Goal: Navigation & Orientation: Find specific page/section

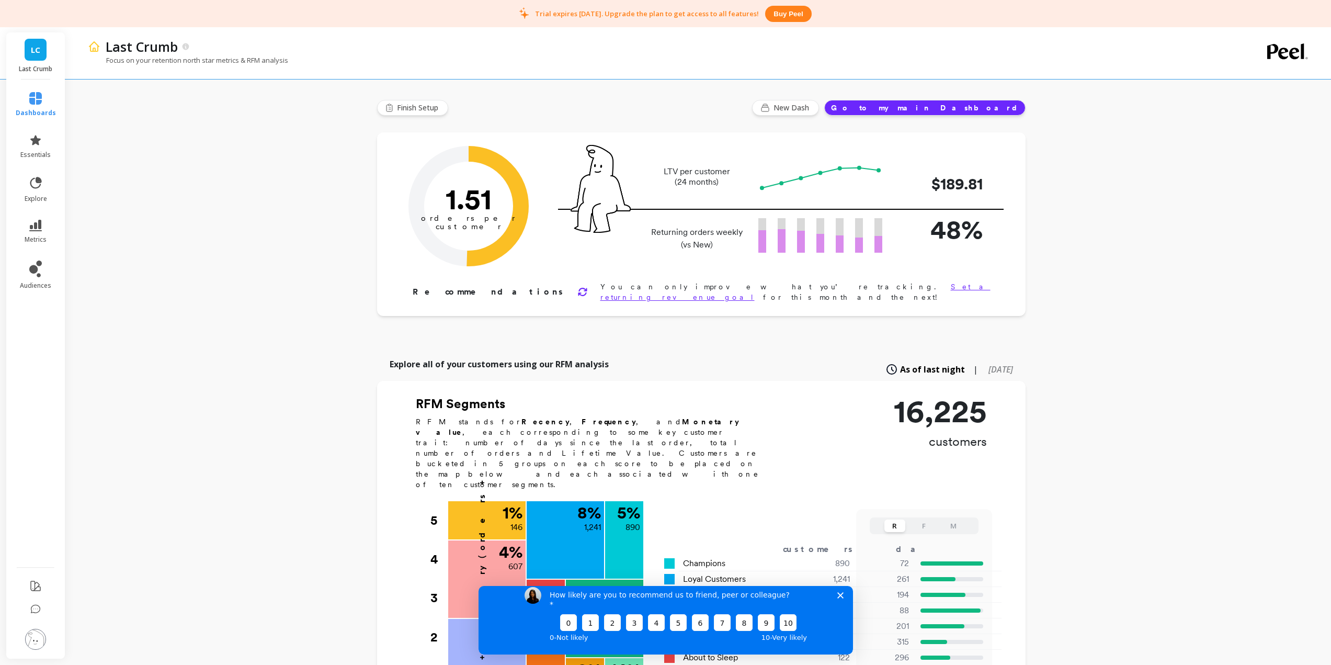
click at [35, 50] on span "LC" at bounding box center [35, 50] width 9 height 12
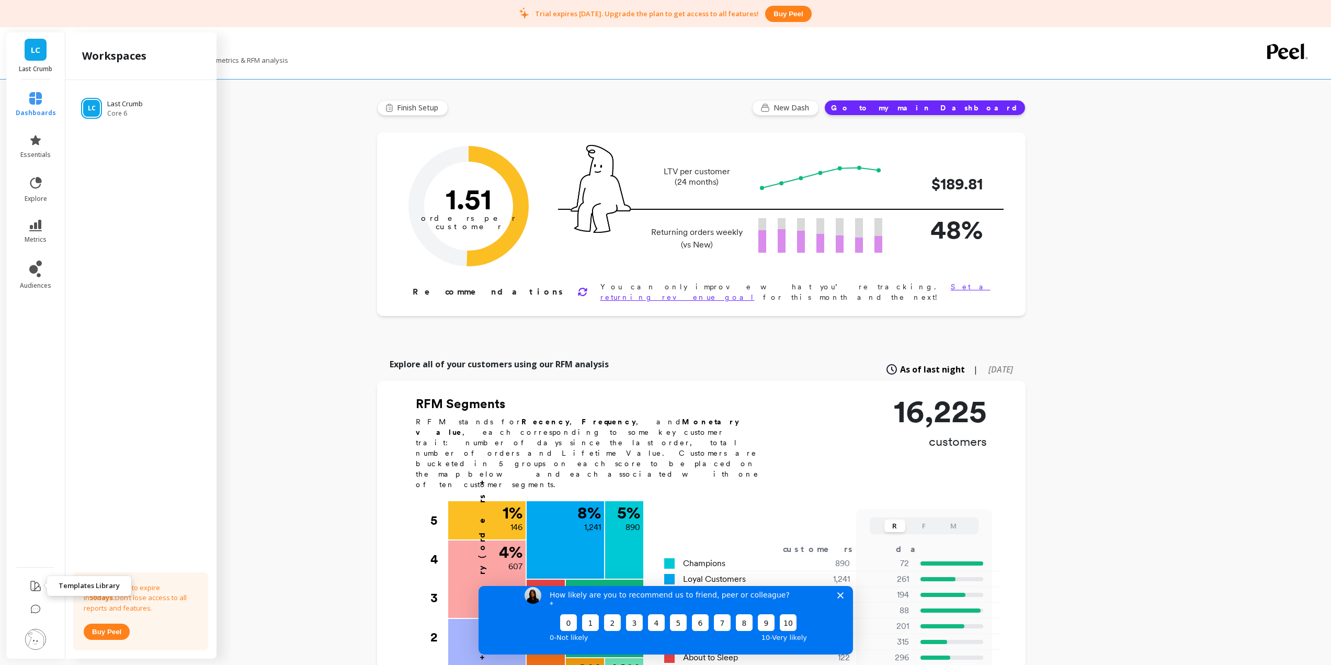
click at [33, 589] on icon at bounding box center [35, 586] width 13 height 13
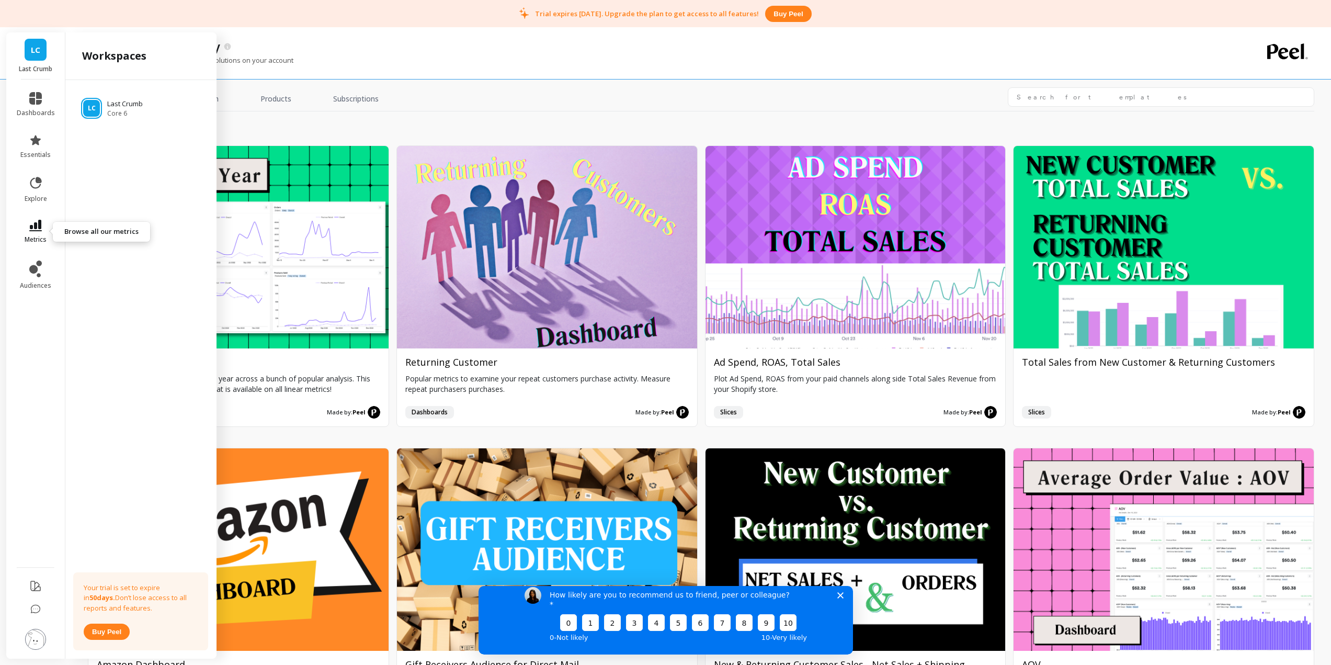
click at [38, 227] on icon at bounding box center [35, 226] width 13 height 12
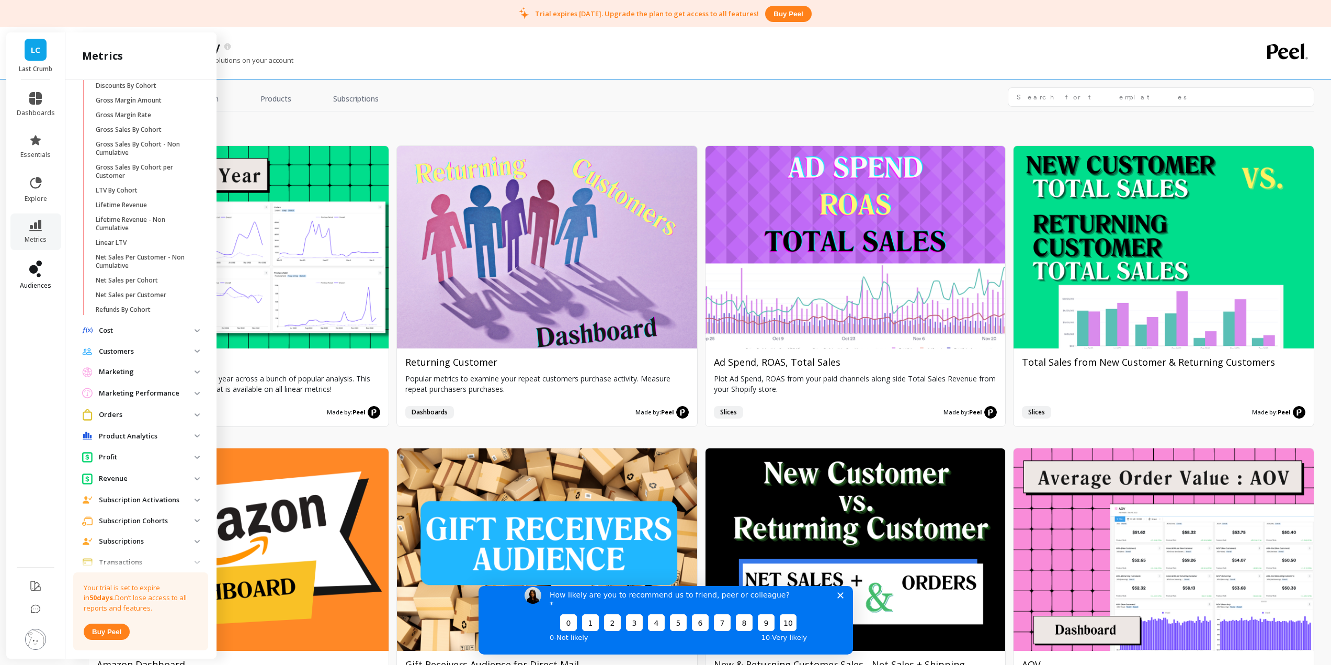
scroll to position [200, 0]
click at [35, 104] on icon at bounding box center [35, 98] width 13 height 13
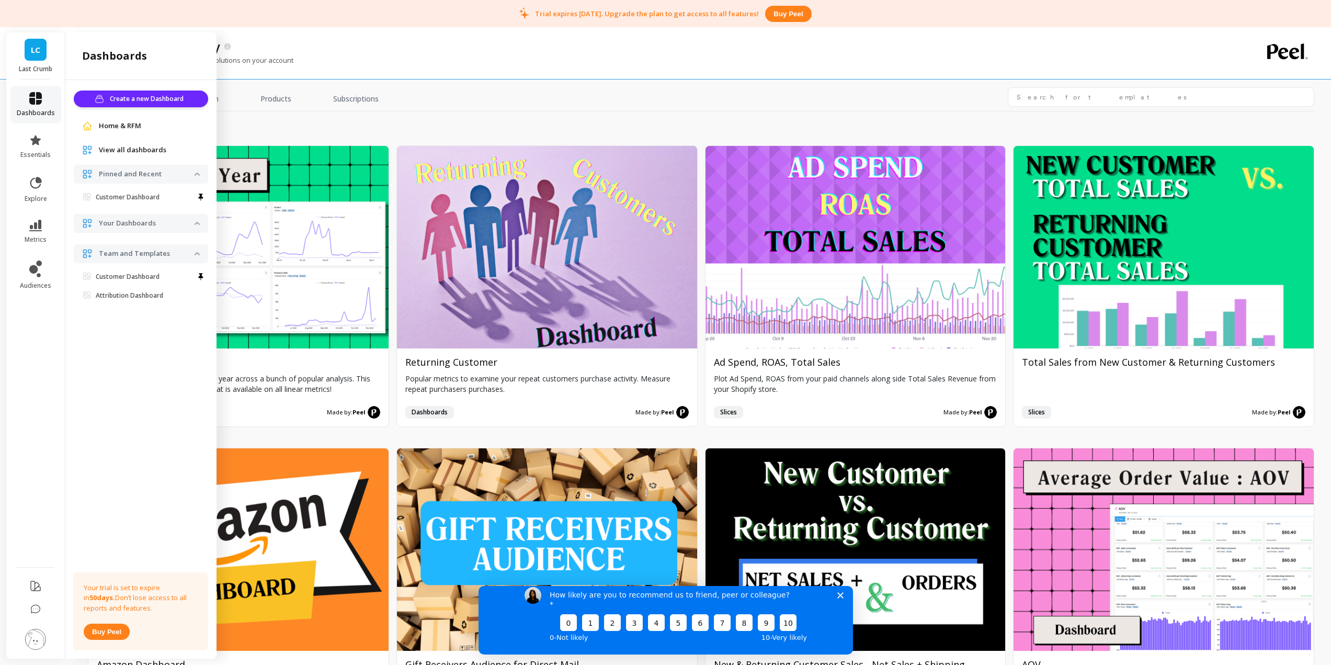
scroll to position [0, 0]
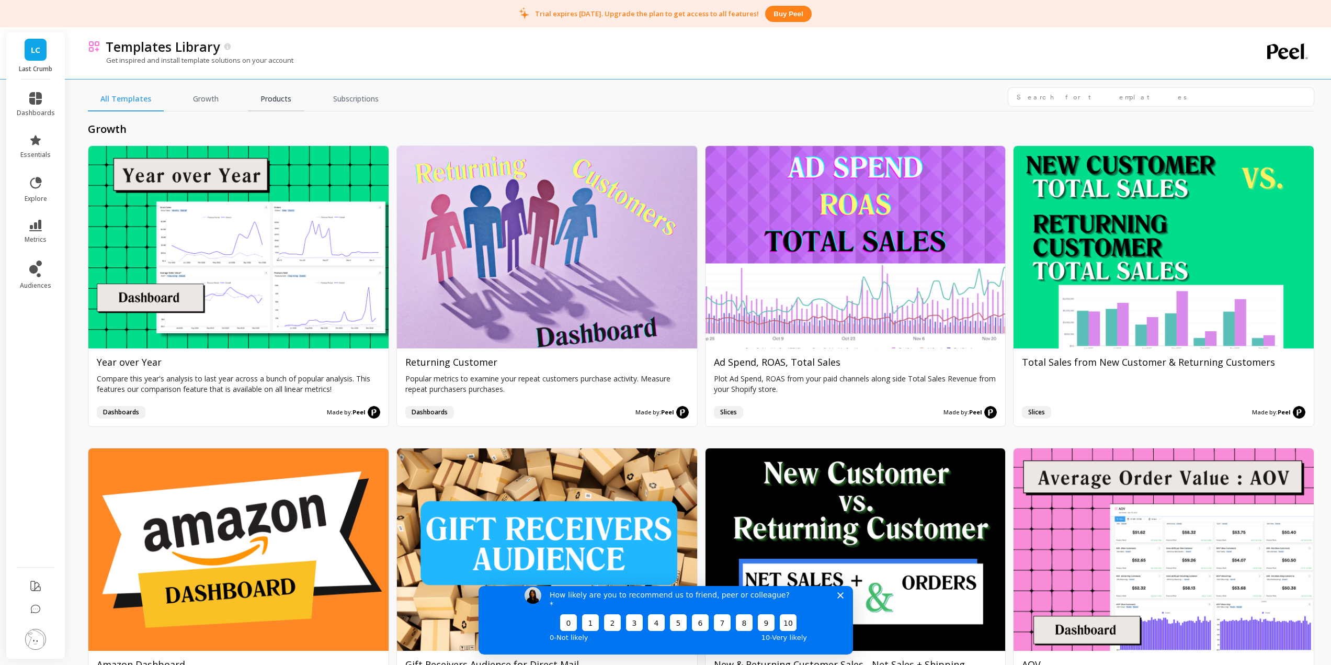
click at [270, 96] on link "Products" at bounding box center [276, 99] width 56 height 24
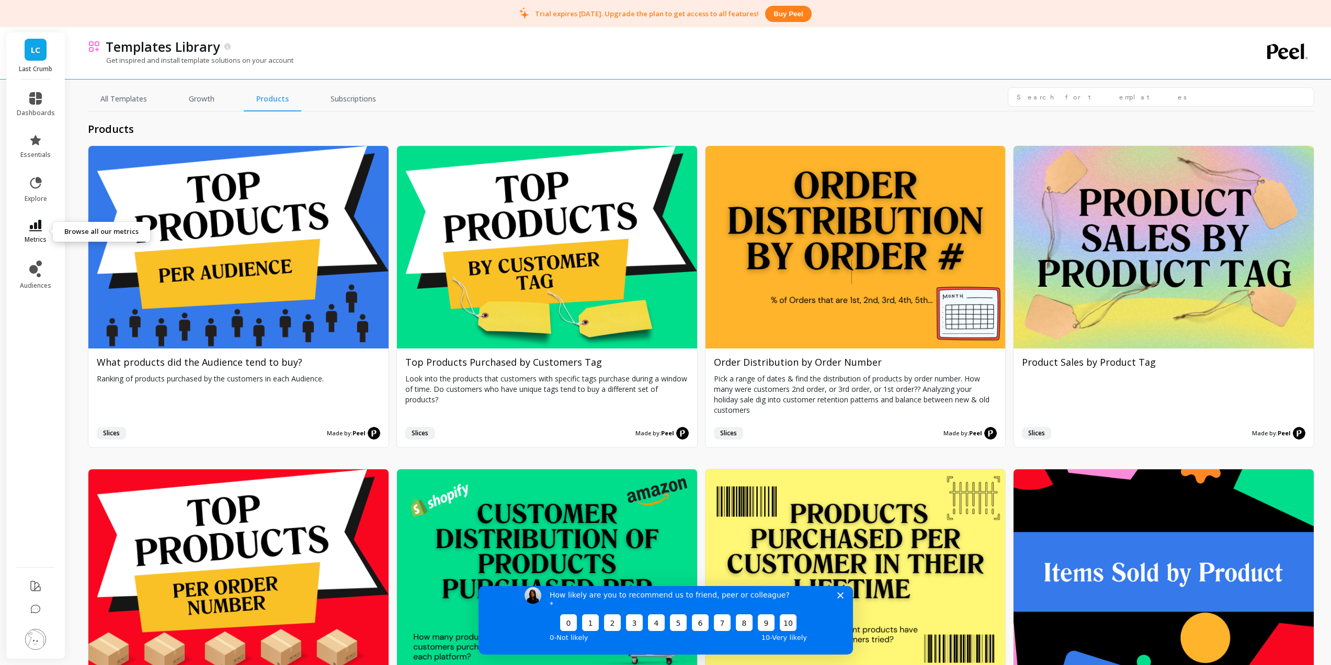
click at [33, 227] on icon at bounding box center [35, 226] width 13 height 12
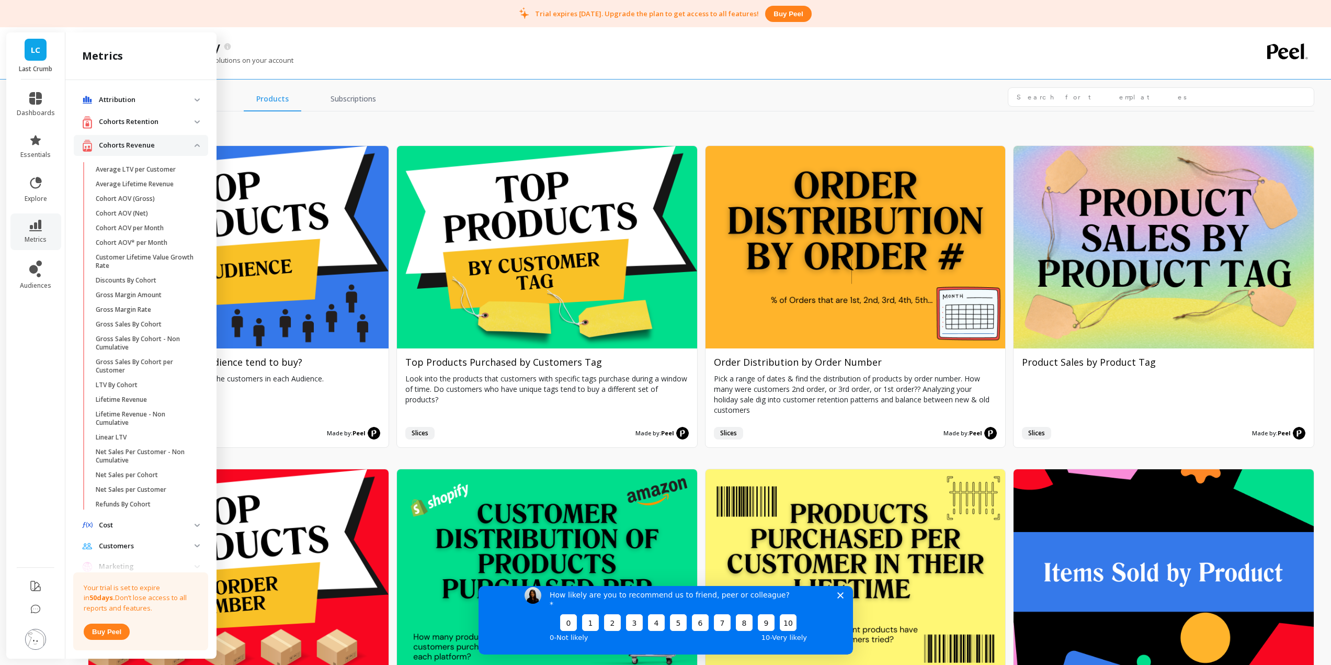
click at [132, 98] on p "Attribution" at bounding box center [147, 100] width 96 height 10
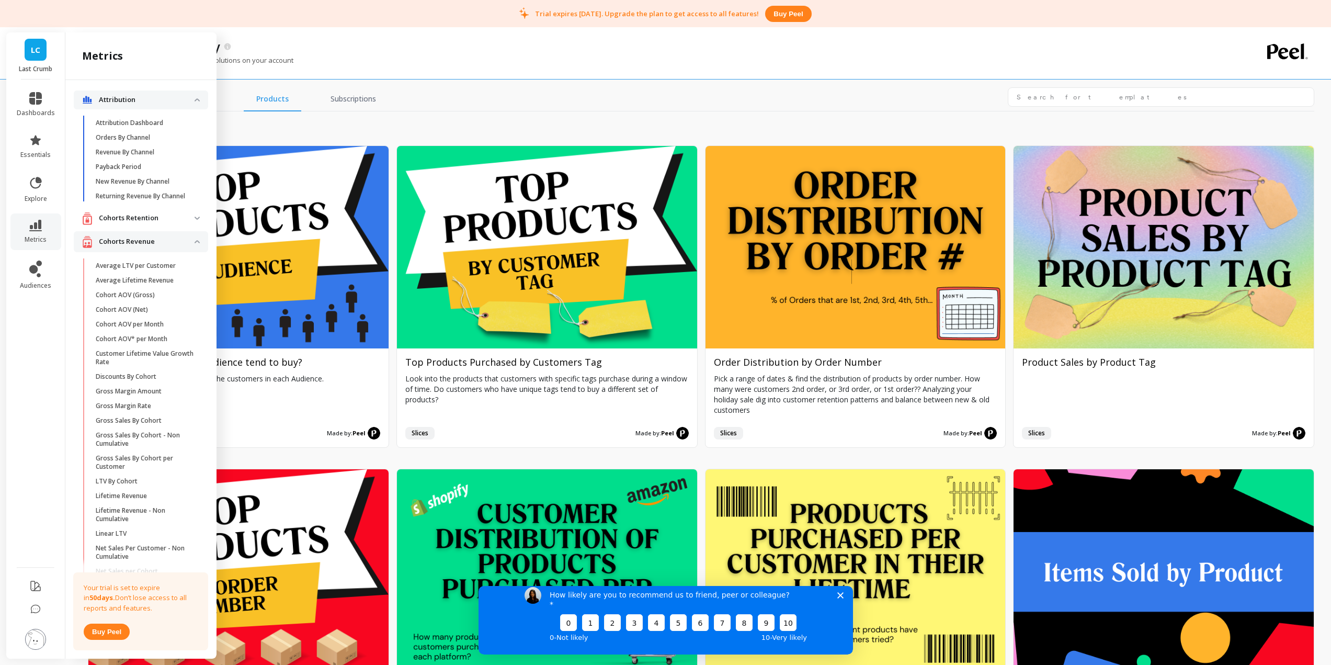
click at [125, 118] on link "Attribution Dashboard" at bounding box center [150, 123] width 118 height 15
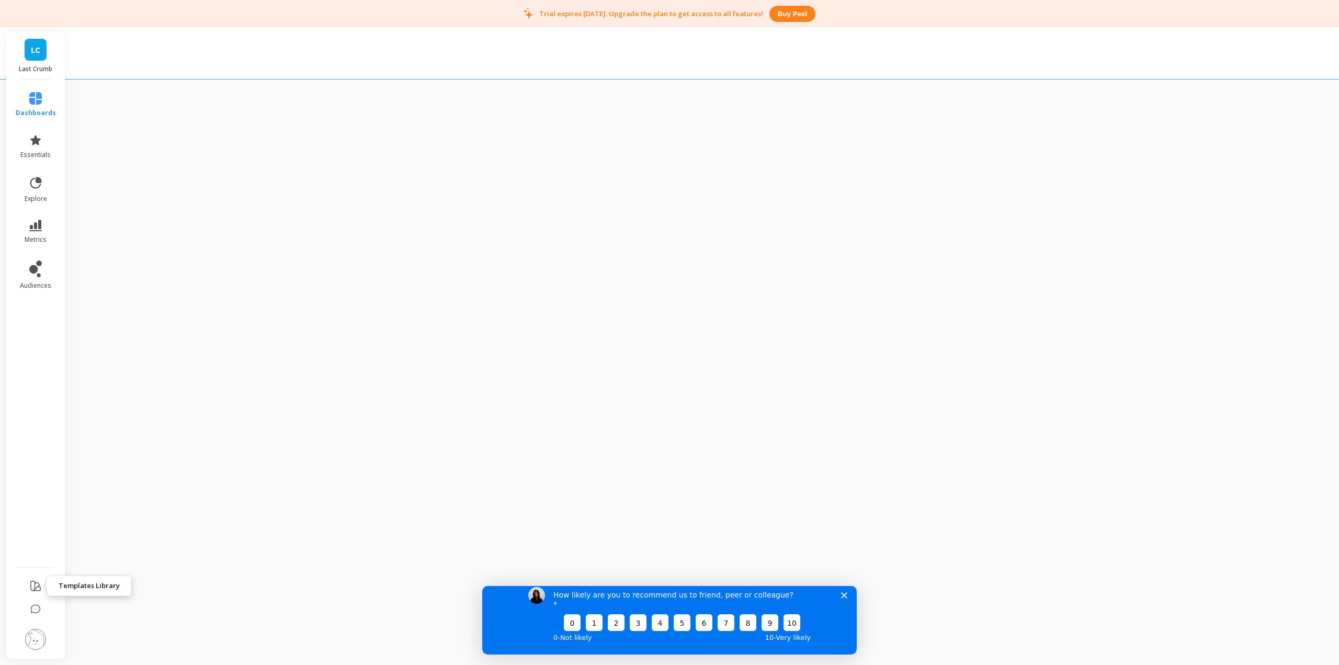
click at [40, 585] on icon at bounding box center [35, 586] width 13 height 13
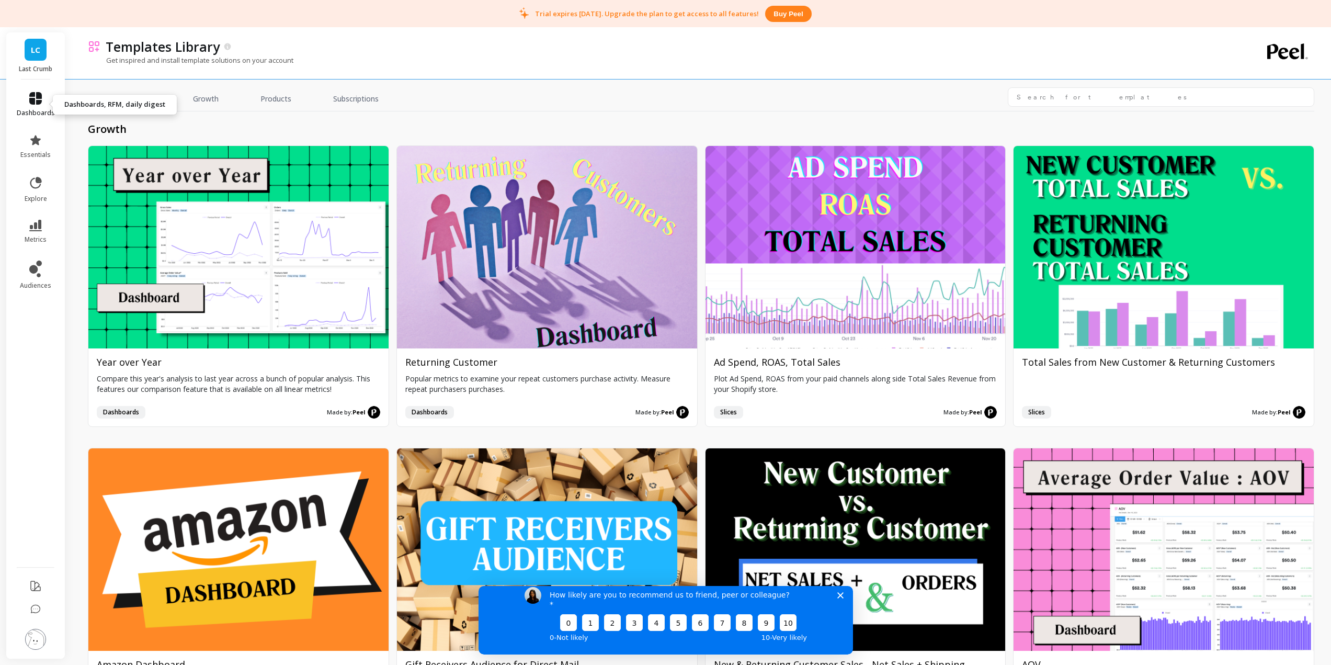
click at [31, 101] on icon at bounding box center [35, 98] width 13 height 13
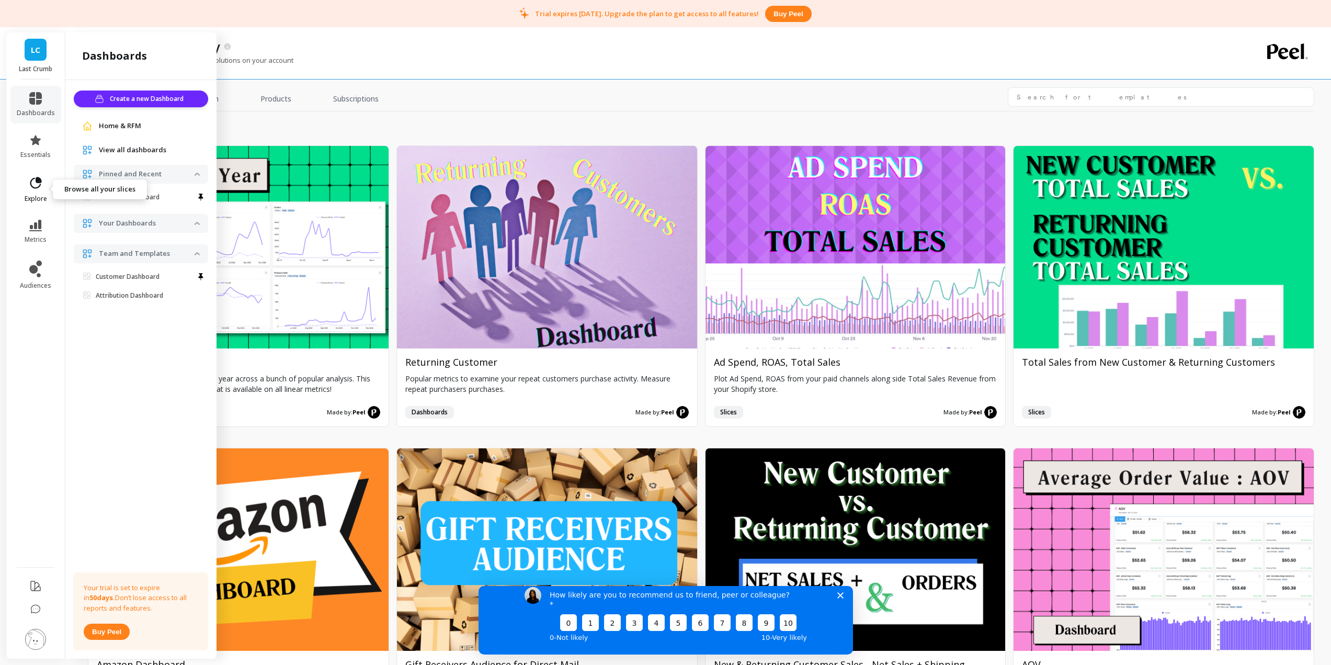
click at [43, 191] on link "explore" at bounding box center [36, 189] width 38 height 27
click at [41, 222] on icon at bounding box center [35, 226] width 13 height 12
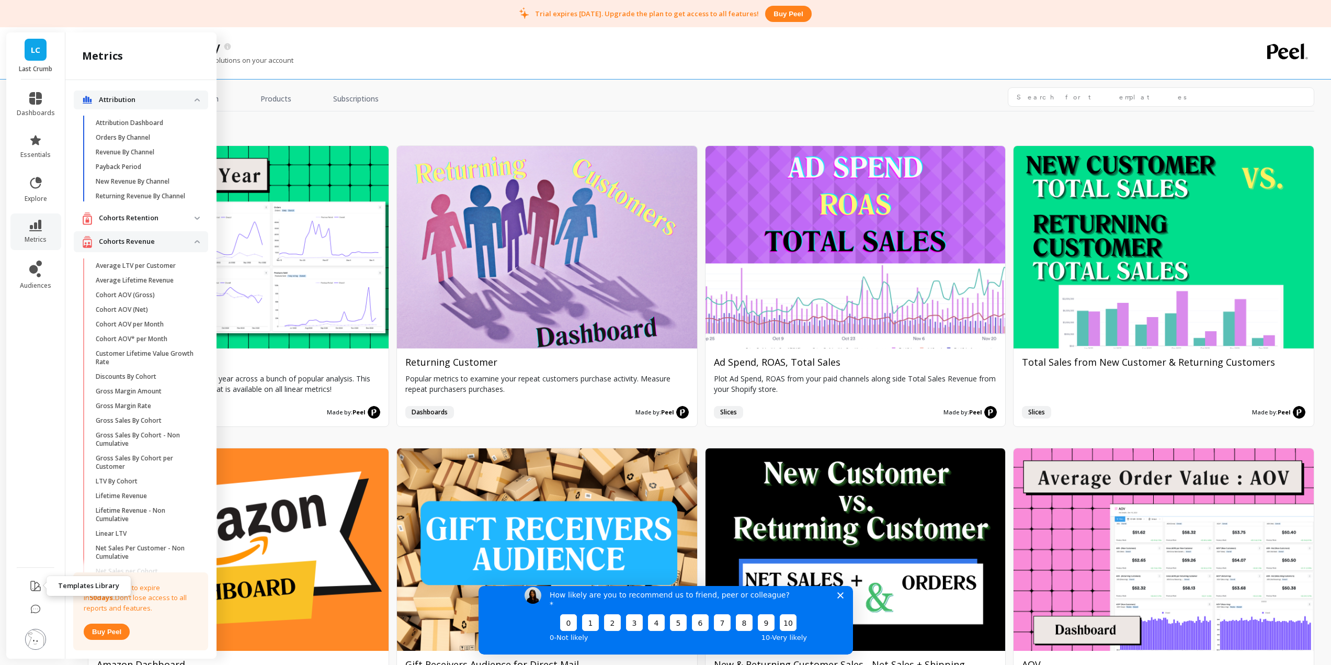
click at [29, 582] on icon at bounding box center [35, 586] width 13 height 13
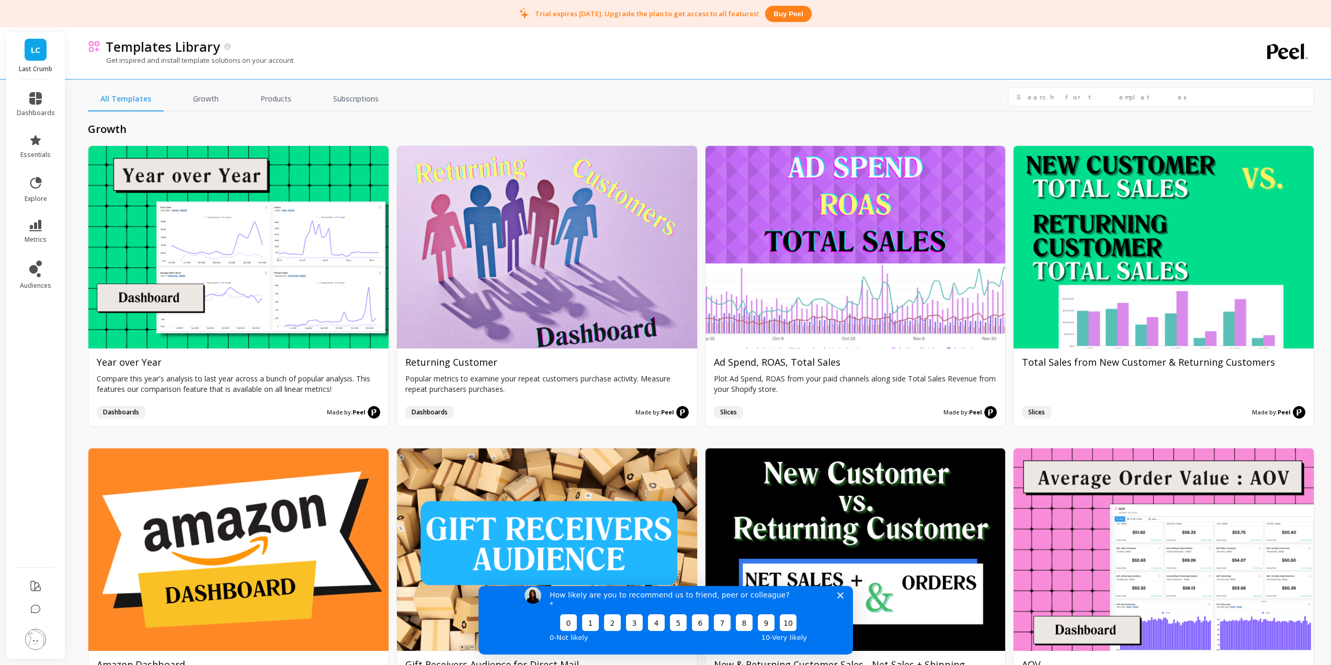
click at [1118, 46] on div "Templates Library" at bounding box center [662, 47] width 1124 height 18
click at [39, 55] on span "LC" at bounding box center [35, 50] width 9 height 12
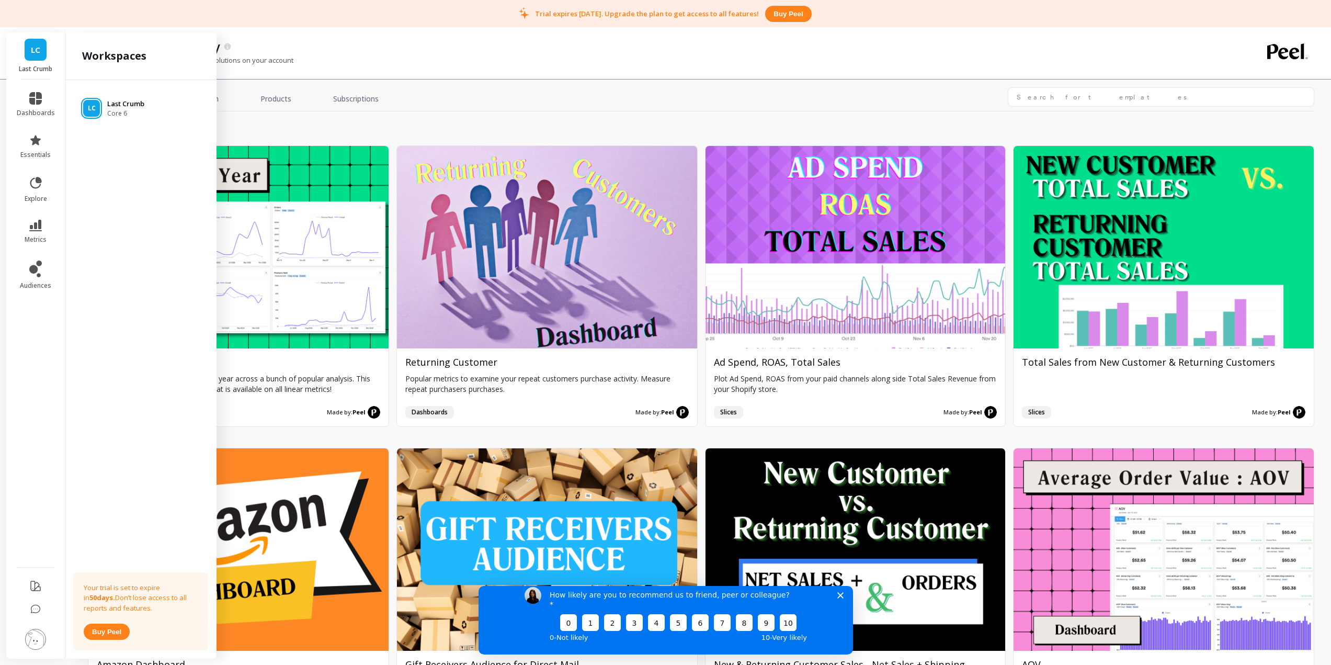
click at [99, 101] on div "LC" at bounding box center [91, 108] width 17 height 17
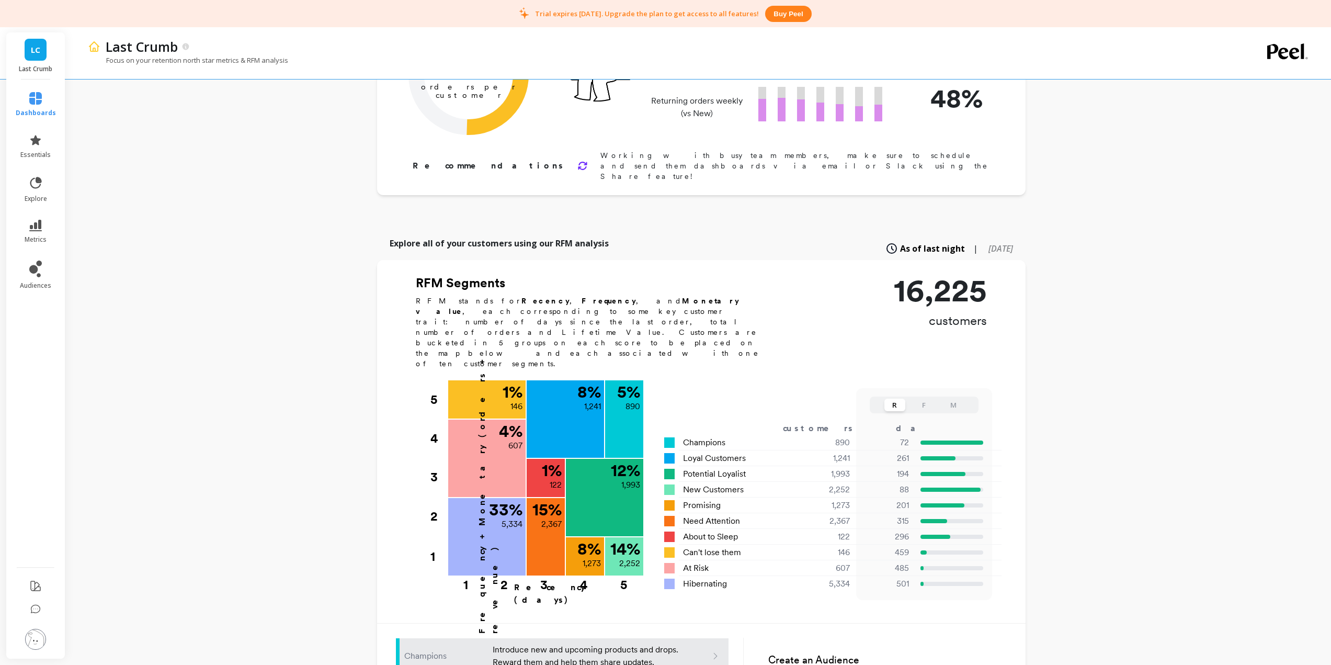
scroll to position [157, 0]
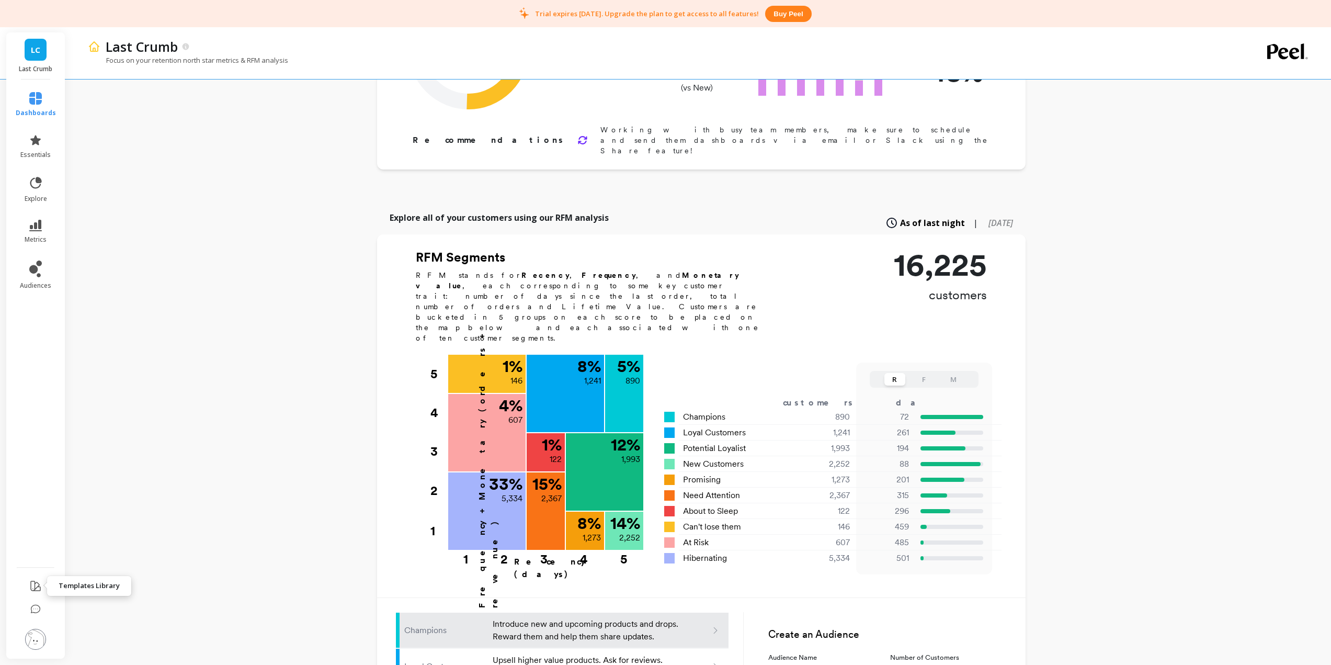
click at [34, 582] on icon at bounding box center [35, 586] width 13 height 13
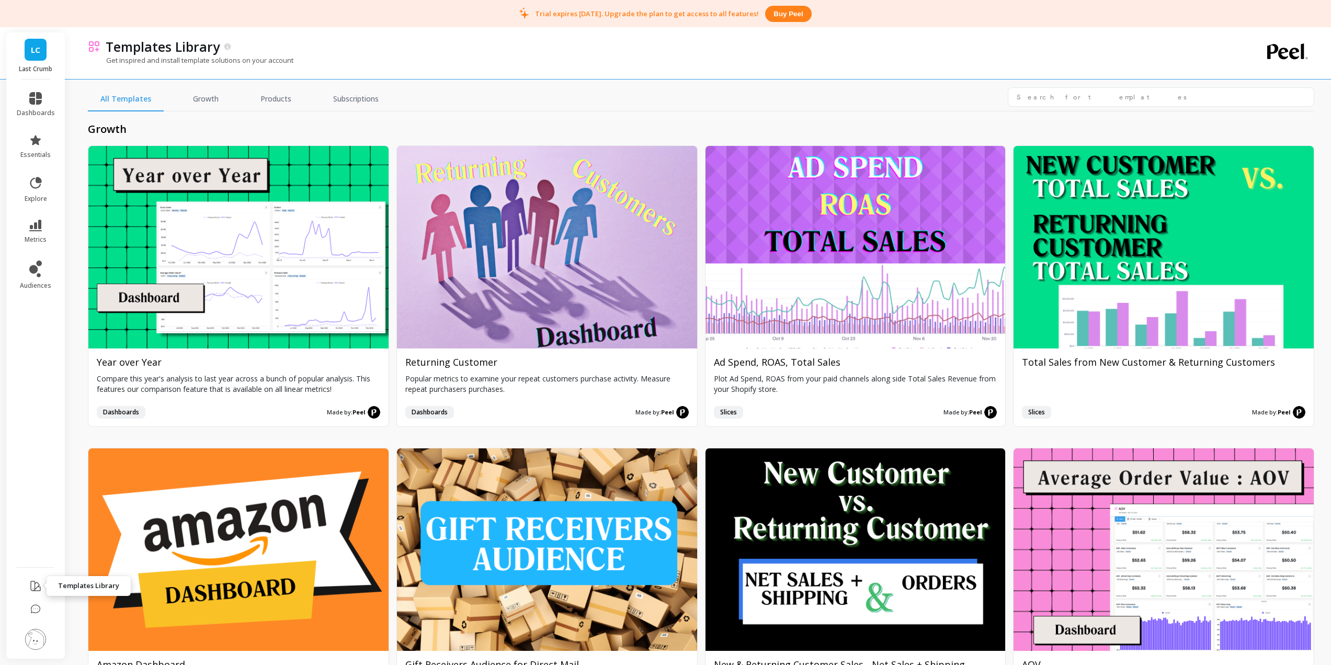
click at [38, 588] on icon at bounding box center [35, 586] width 13 height 13
click at [43, 104] on link "dashboards" at bounding box center [36, 104] width 38 height 25
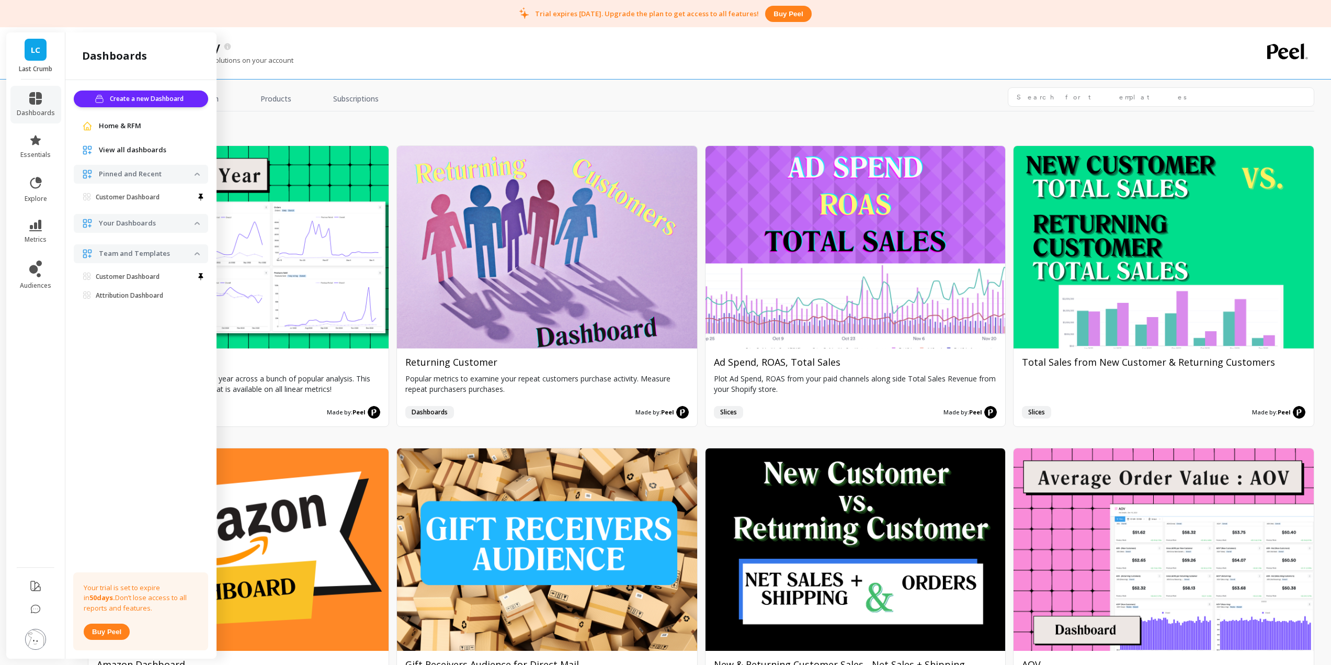
click at [28, 636] on img at bounding box center [35, 639] width 21 height 21
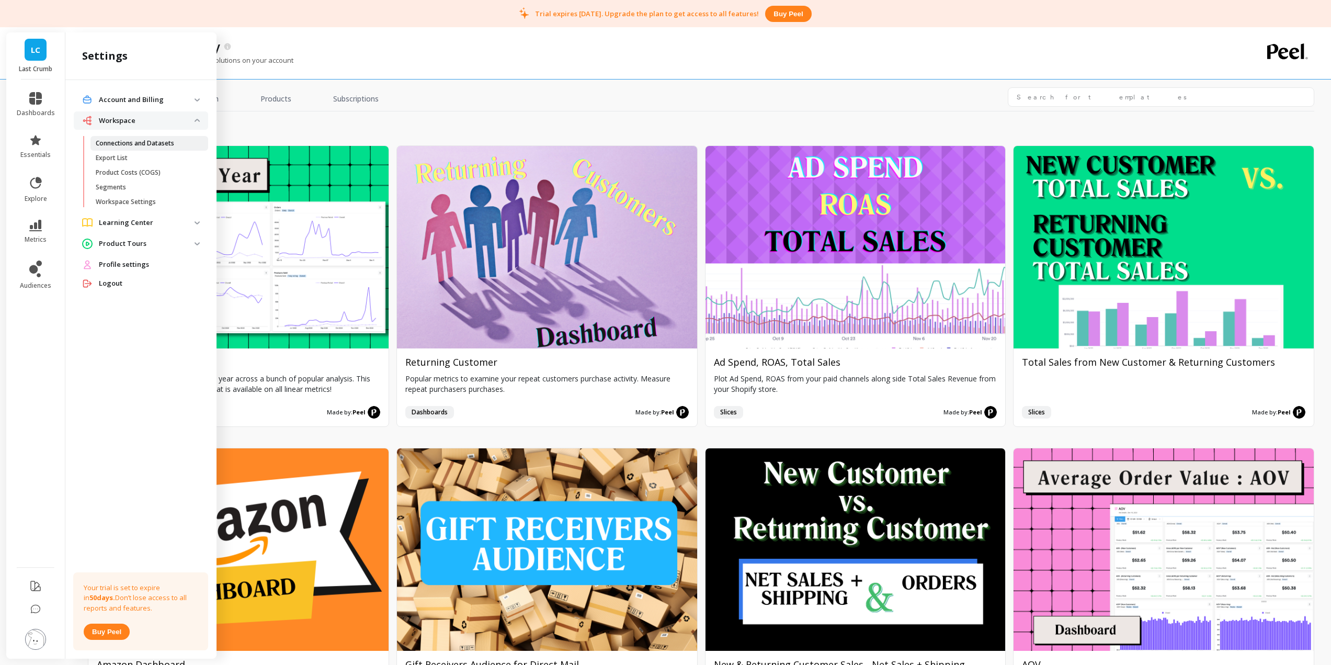
click at [151, 144] on p "Connections and Datasets" at bounding box center [135, 143] width 78 height 8
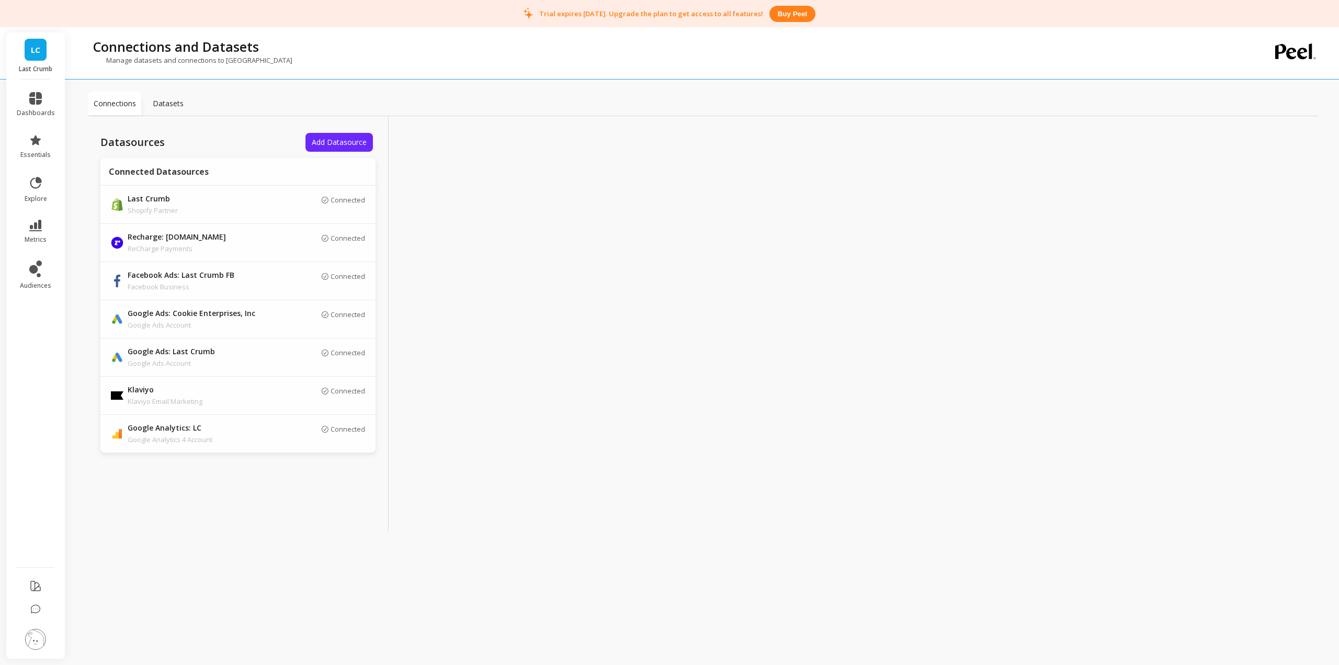
click at [162, 106] on p "Datasets" at bounding box center [168, 103] width 31 height 10
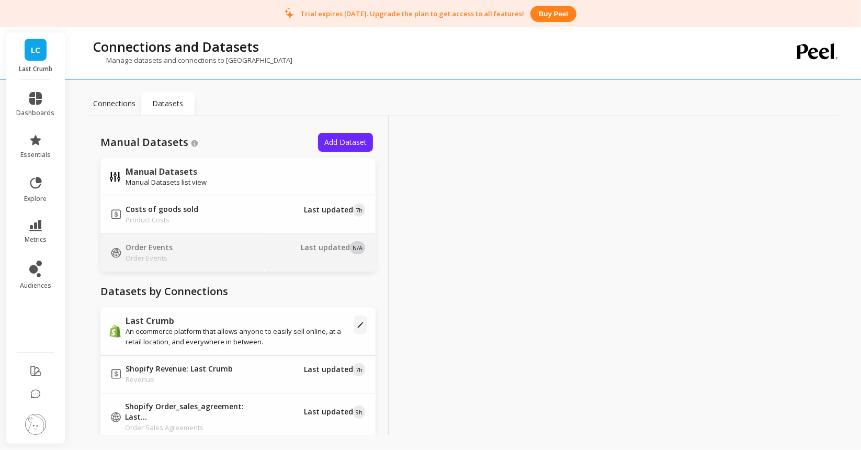
click at [157, 243] on p "Order Events" at bounding box center [149, 247] width 47 height 10
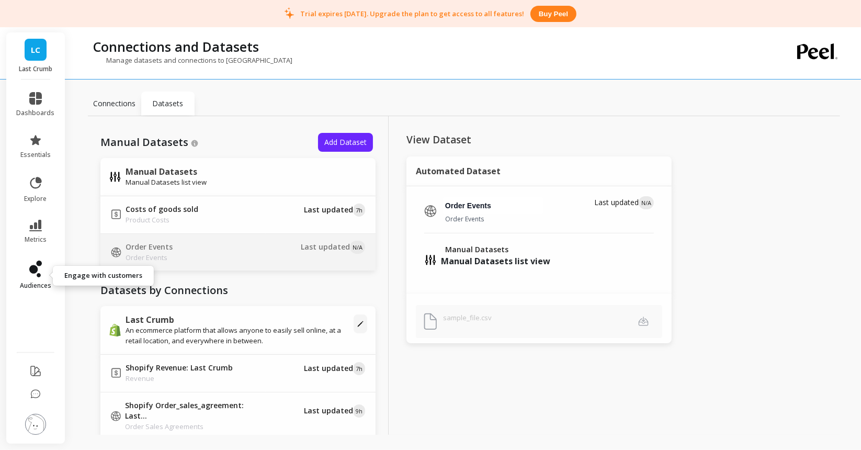
click at [38, 272] on icon at bounding box center [35, 269] width 13 height 17
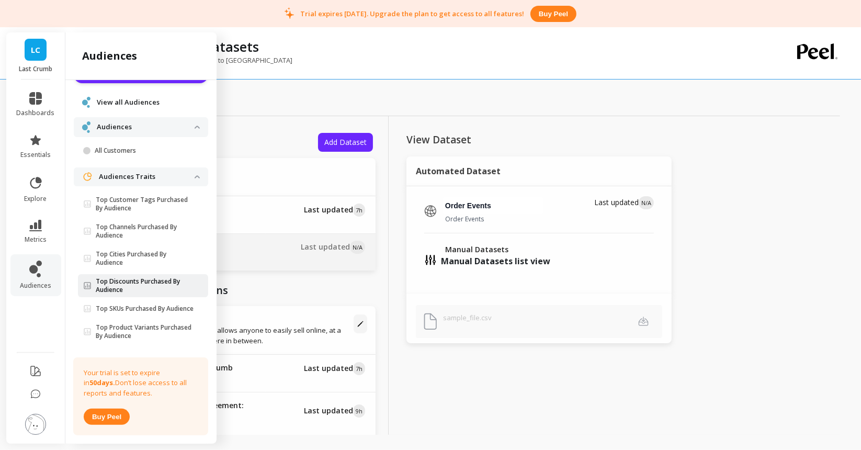
scroll to position [49, 0]
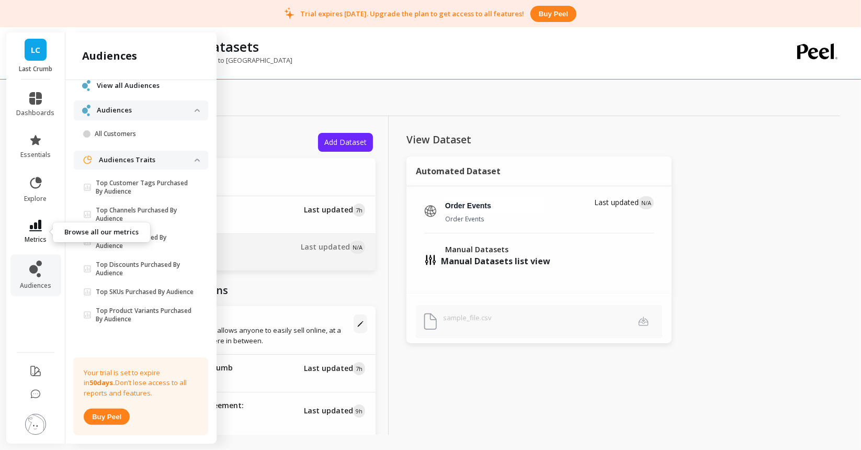
click at [36, 228] on icon at bounding box center [35, 226] width 13 height 12
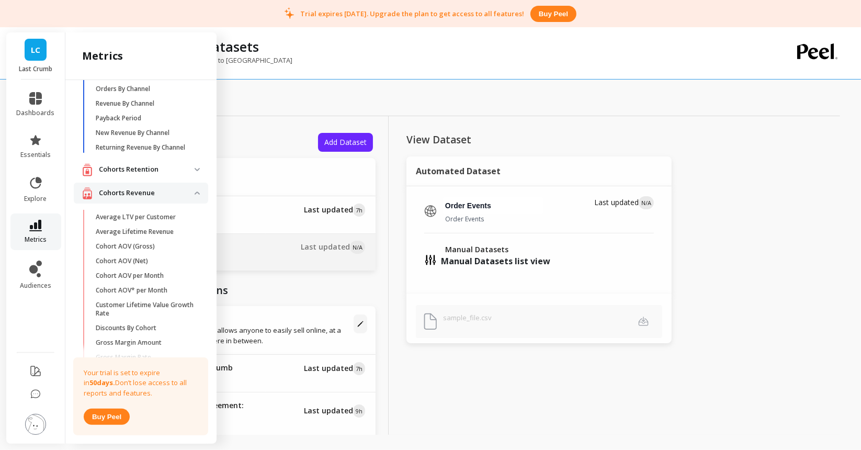
scroll to position [0, 0]
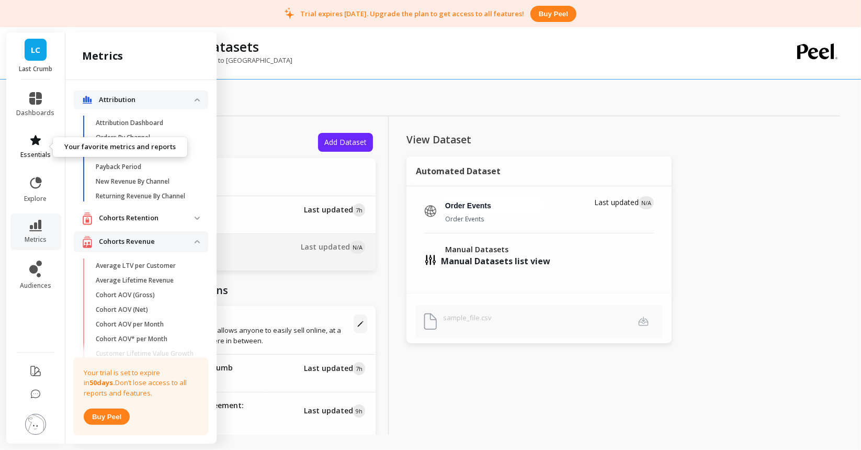
click at [33, 142] on icon at bounding box center [35, 140] width 10 height 10
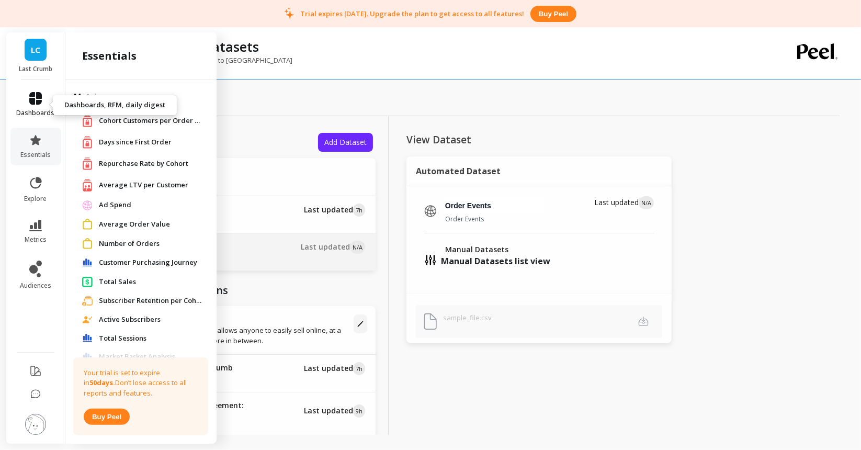
click at [32, 109] on span "dashboards" at bounding box center [36, 113] width 38 height 8
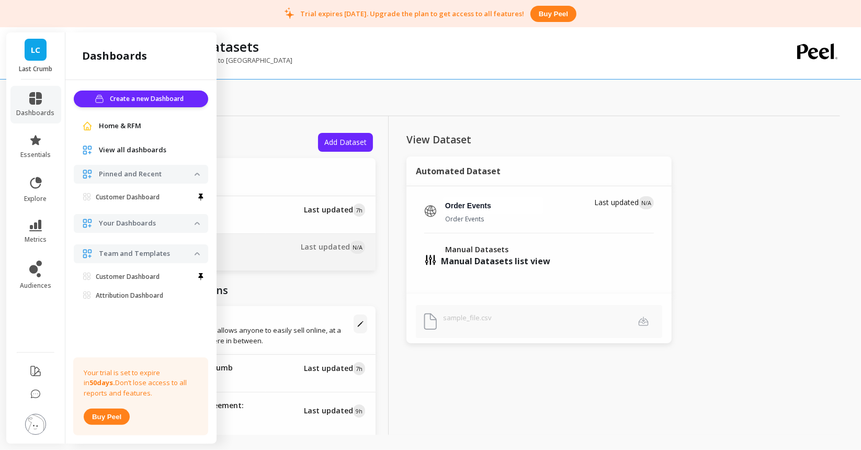
click at [104, 128] on span "Home & RFM" at bounding box center [120, 126] width 42 height 10
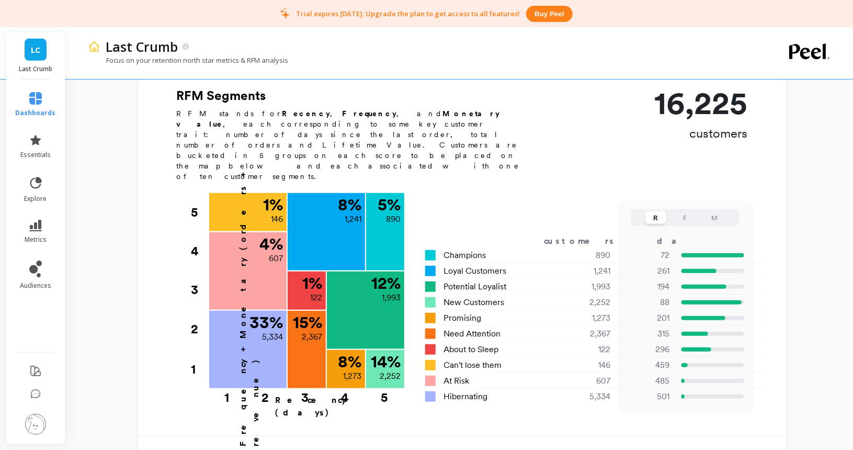
scroll to position [314, 0]
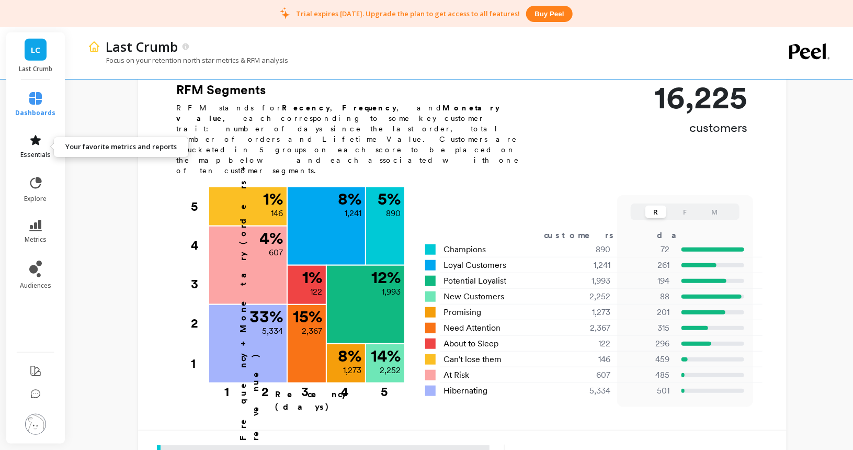
click at [36, 139] on icon at bounding box center [35, 140] width 10 height 10
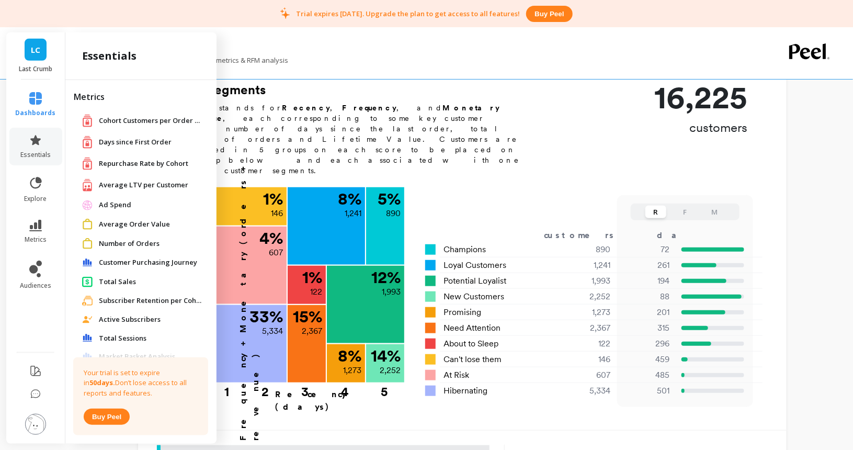
click at [46, 41] on link "LC" at bounding box center [36, 50] width 22 height 22
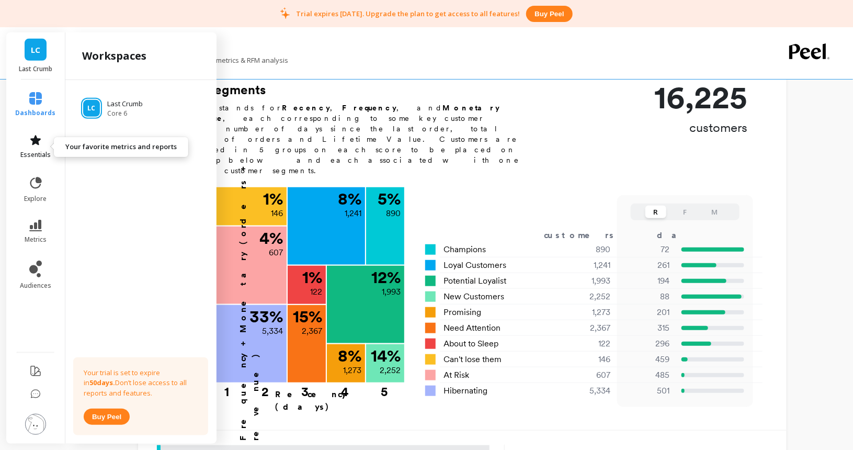
click at [39, 149] on link "essentials" at bounding box center [36, 146] width 40 height 25
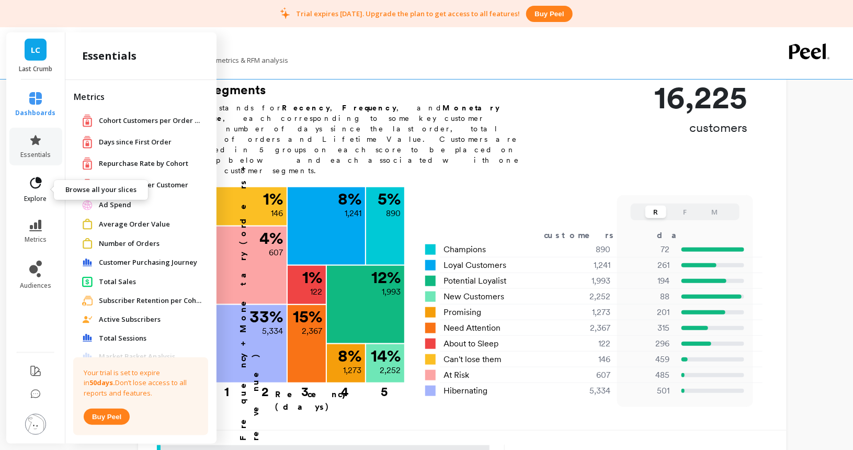
click at [36, 198] on span "explore" at bounding box center [36, 199] width 22 height 8
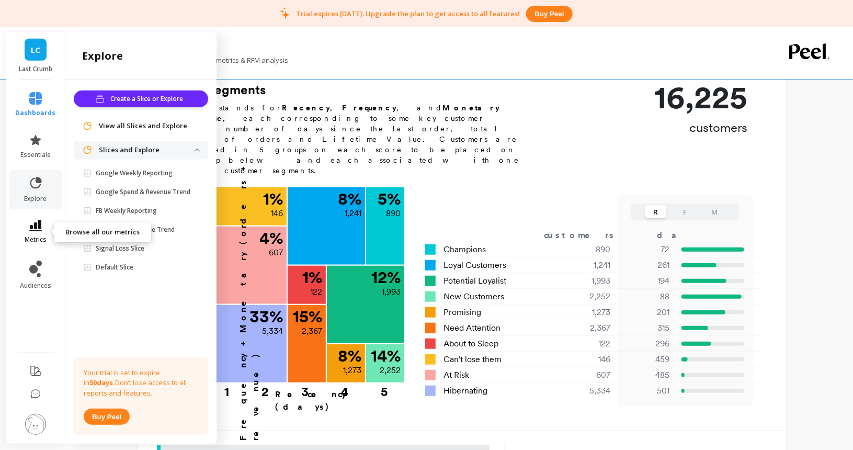
click at [35, 236] on span "metrics" at bounding box center [36, 239] width 22 height 8
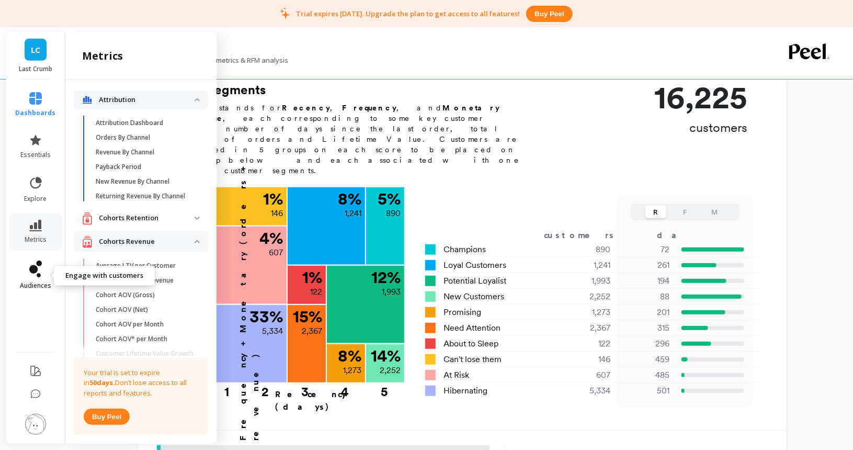
click at [40, 278] on link "audiences" at bounding box center [36, 275] width 40 height 29
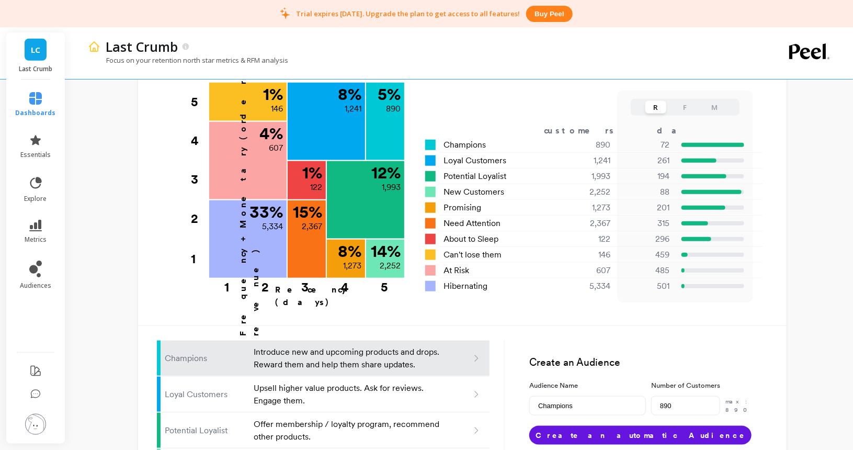
scroll to position [0, 0]
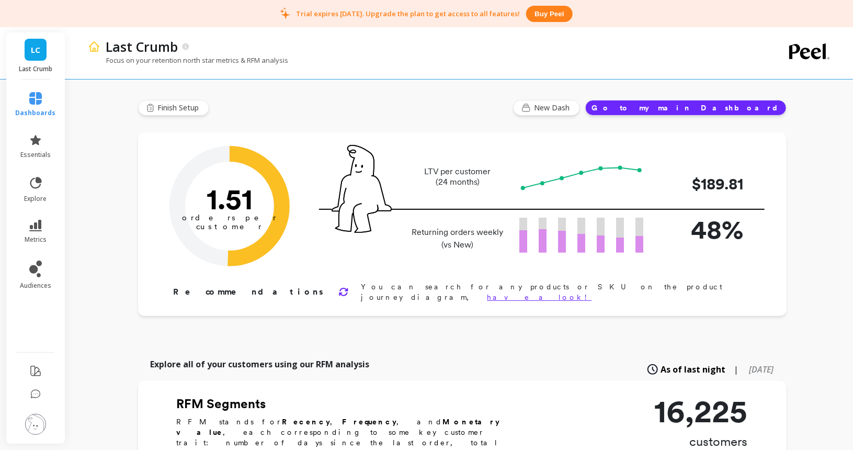
click at [338, 289] on icon at bounding box center [343, 292] width 10 height 10
click at [713, 109] on button "Go to my main Dashboard" at bounding box center [685, 108] width 201 height 16
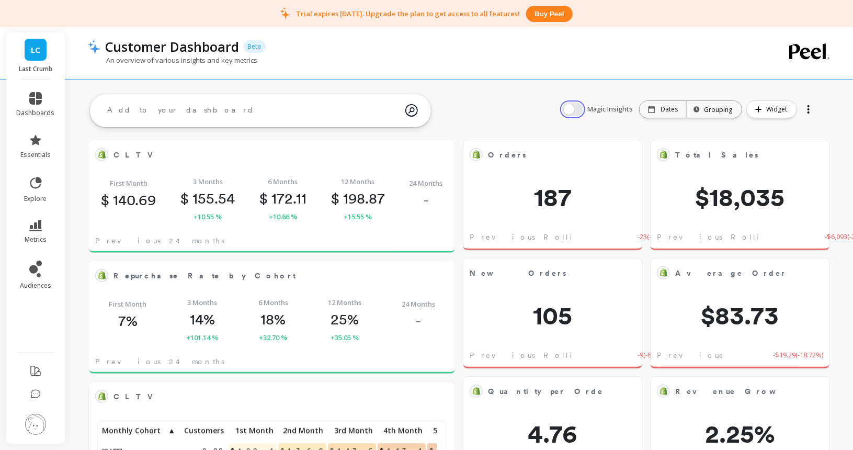
click at [576, 109] on button "button" at bounding box center [572, 110] width 21 height 14
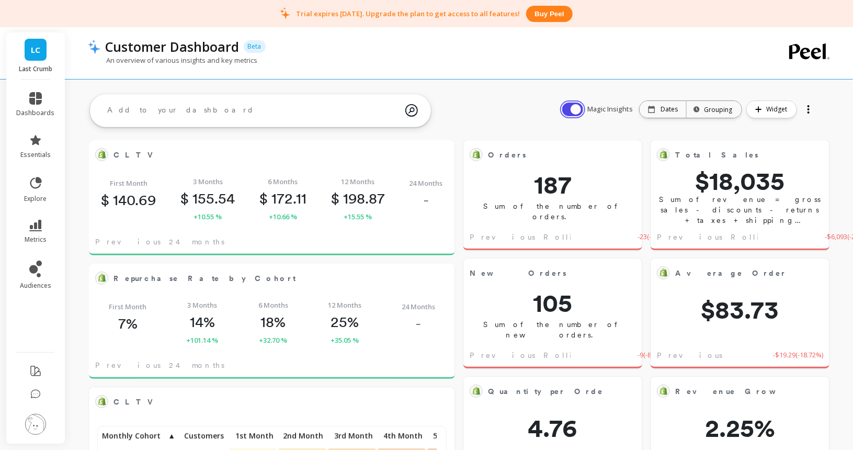
click at [577, 109] on button "button" at bounding box center [572, 110] width 21 height 14
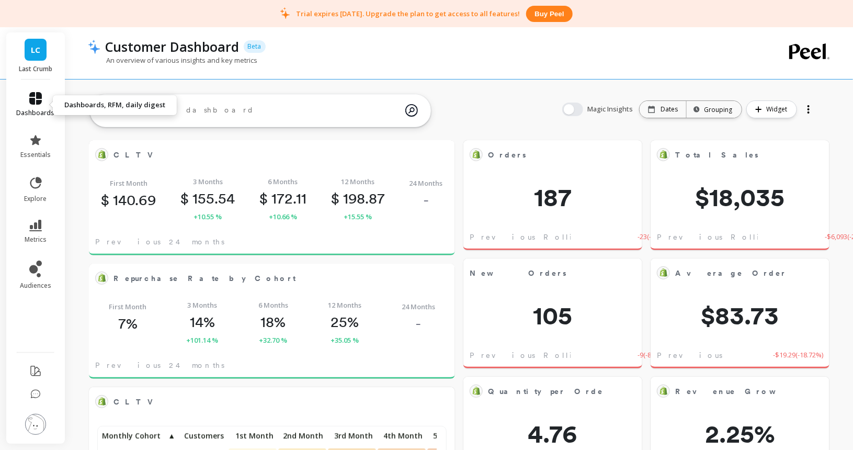
click at [33, 103] on icon at bounding box center [35, 98] width 13 height 13
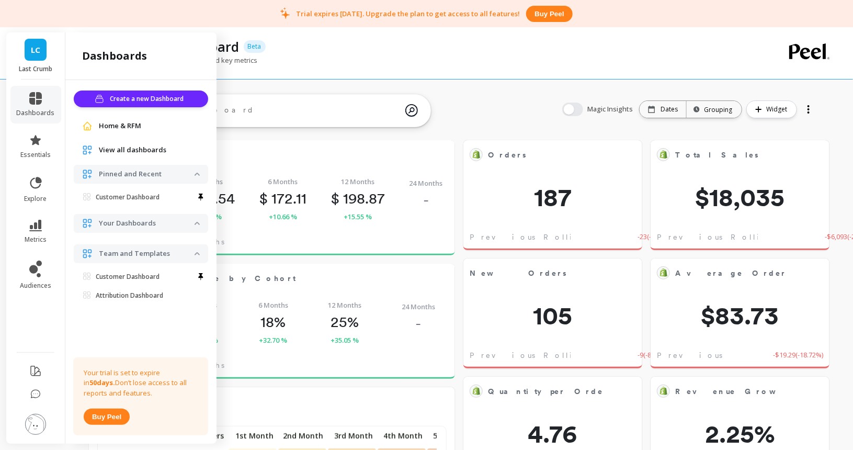
click at [34, 416] on img at bounding box center [35, 424] width 21 height 21
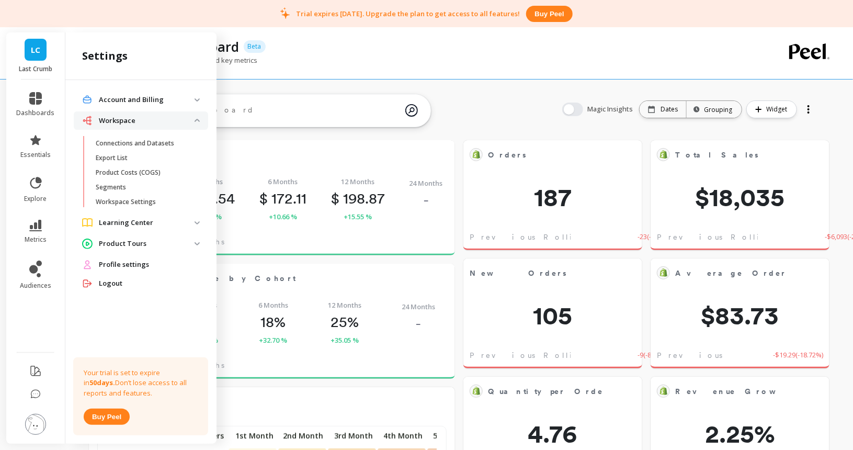
click at [368, 68] on div "An overview of various insights and key metrics" at bounding box center [417, 65] width 659 height 20
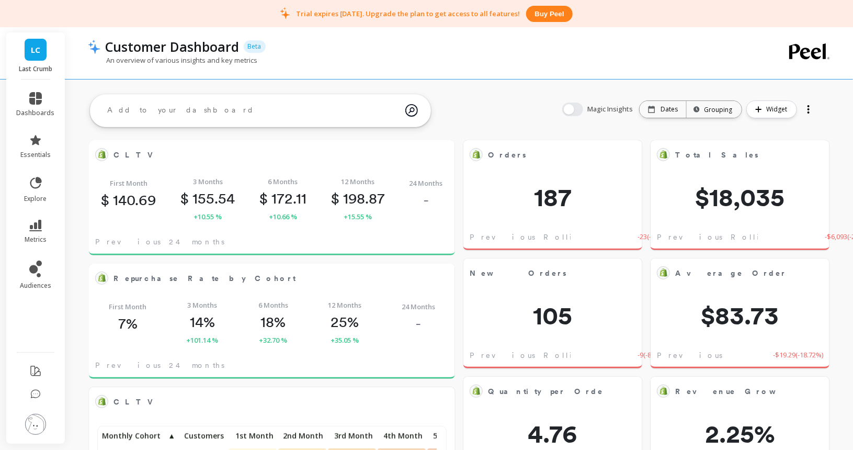
click at [798, 55] on icon at bounding box center [809, 51] width 41 height 16
